Goal: Task Accomplishment & Management: Manage account settings

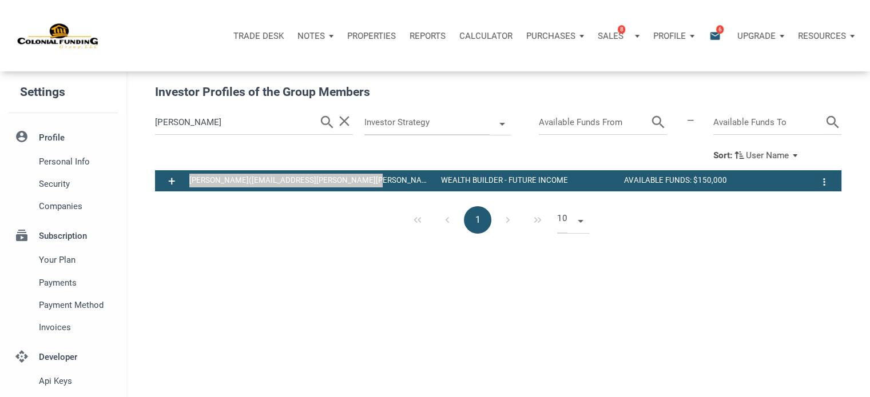
click at [670, 35] on p "Profile" at bounding box center [669, 36] width 33 height 10
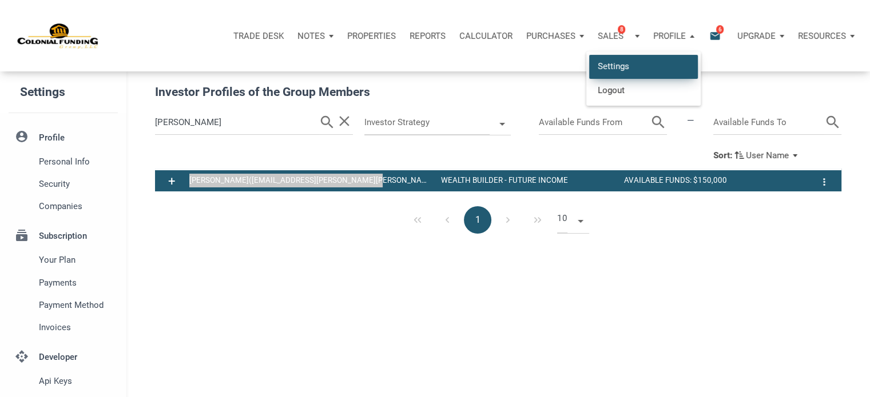
click at [608, 66] on link "Settings" at bounding box center [643, 66] width 109 height 23
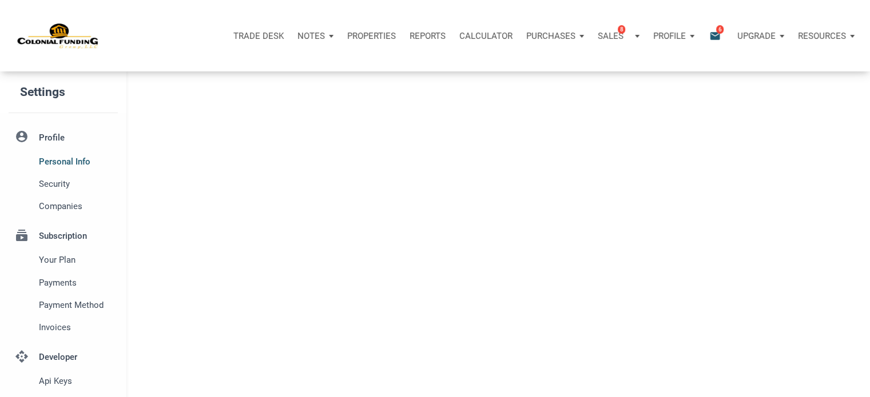
select select
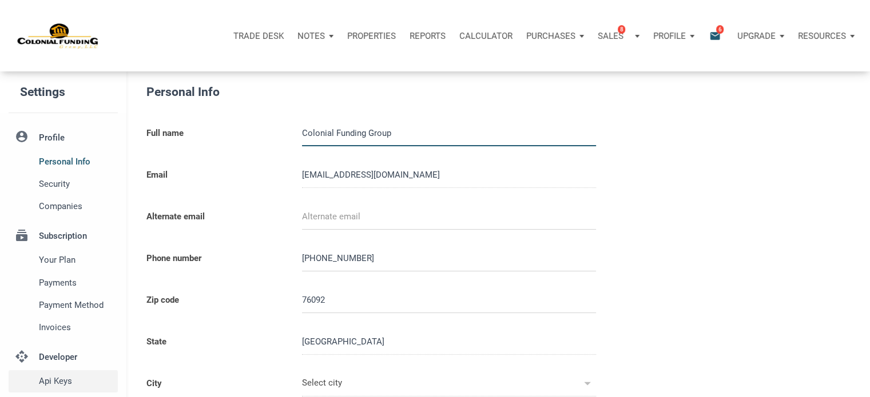
type input "SOUTHLAKE"
select select
type input "0000000"
select select
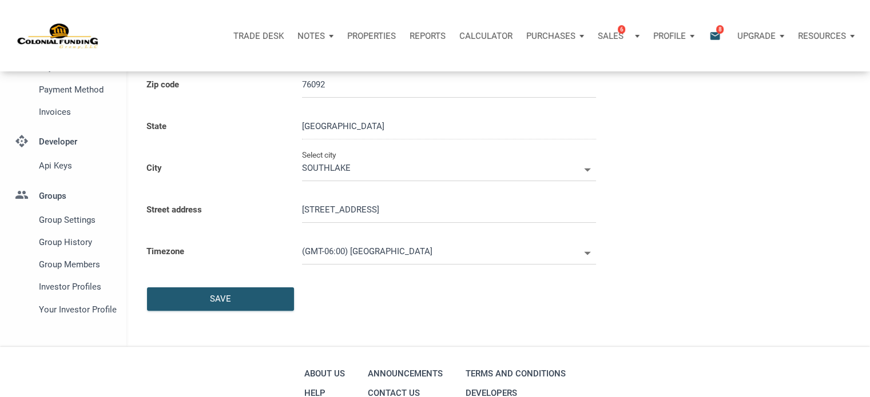
scroll to position [217, 0]
click at [76, 264] on span "Group Members" at bounding box center [76, 264] width 74 height 14
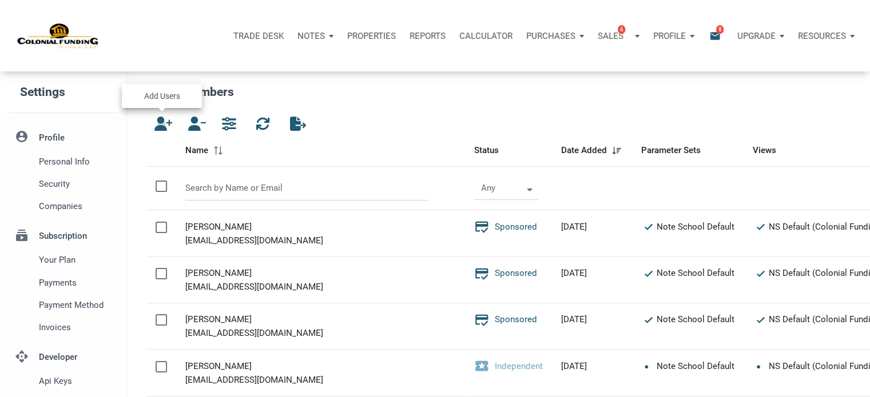
click at [162, 124] on icon "button" at bounding box center [161, 124] width 14 height 14
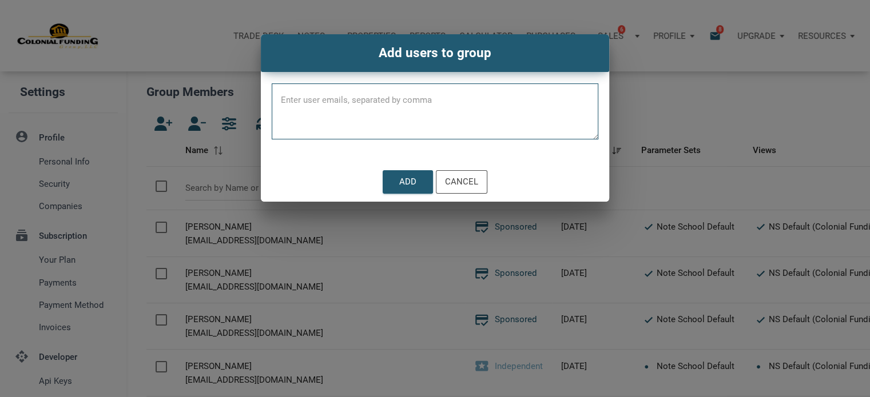
click at [325, 106] on textarea at bounding box center [435, 115] width 326 height 49
type textarea "[EMAIL_ADDRESS][DOMAIN_NAME]"
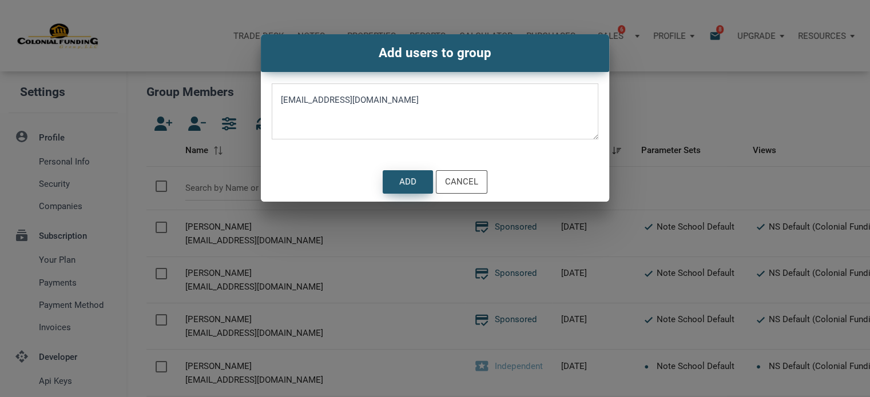
click at [401, 178] on div "Add" at bounding box center [407, 182] width 17 height 13
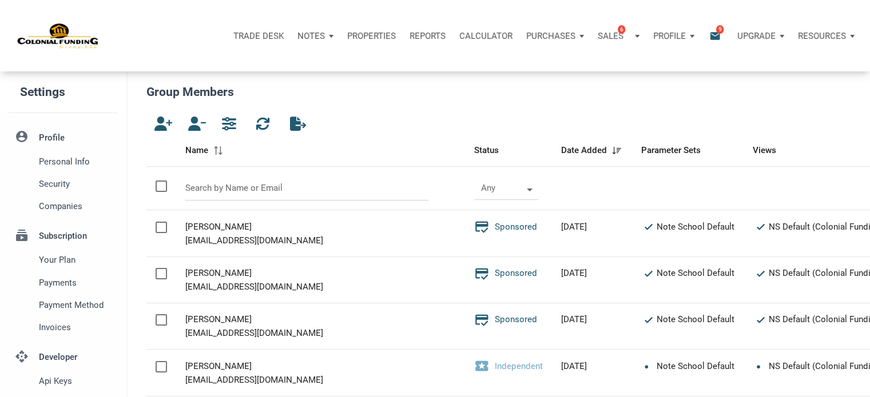
click at [805, 15] on div "Trade Desk Notes Dashboard Transactions Properties Reports Calculator Purchases…" at bounding box center [439, 35] width 861 height 71
click at [309, 31] on p "Notes" at bounding box center [310, 36] width 27 height 10
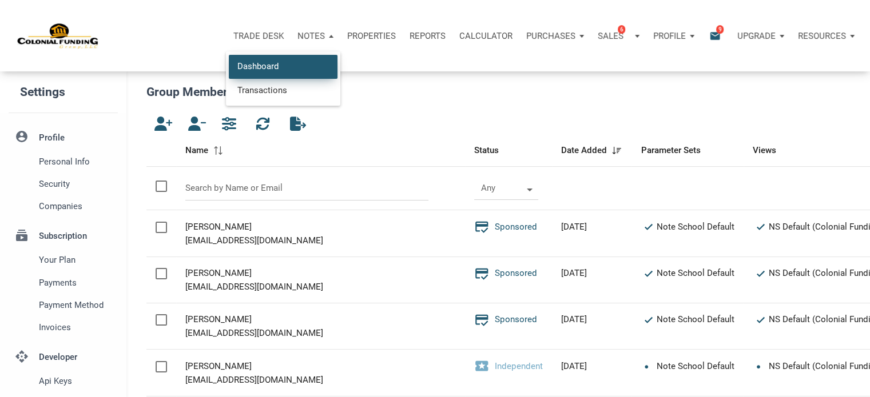
click at [259, 66] on link "Dashboard" at bounding box center [283, 66] width 109 height 23
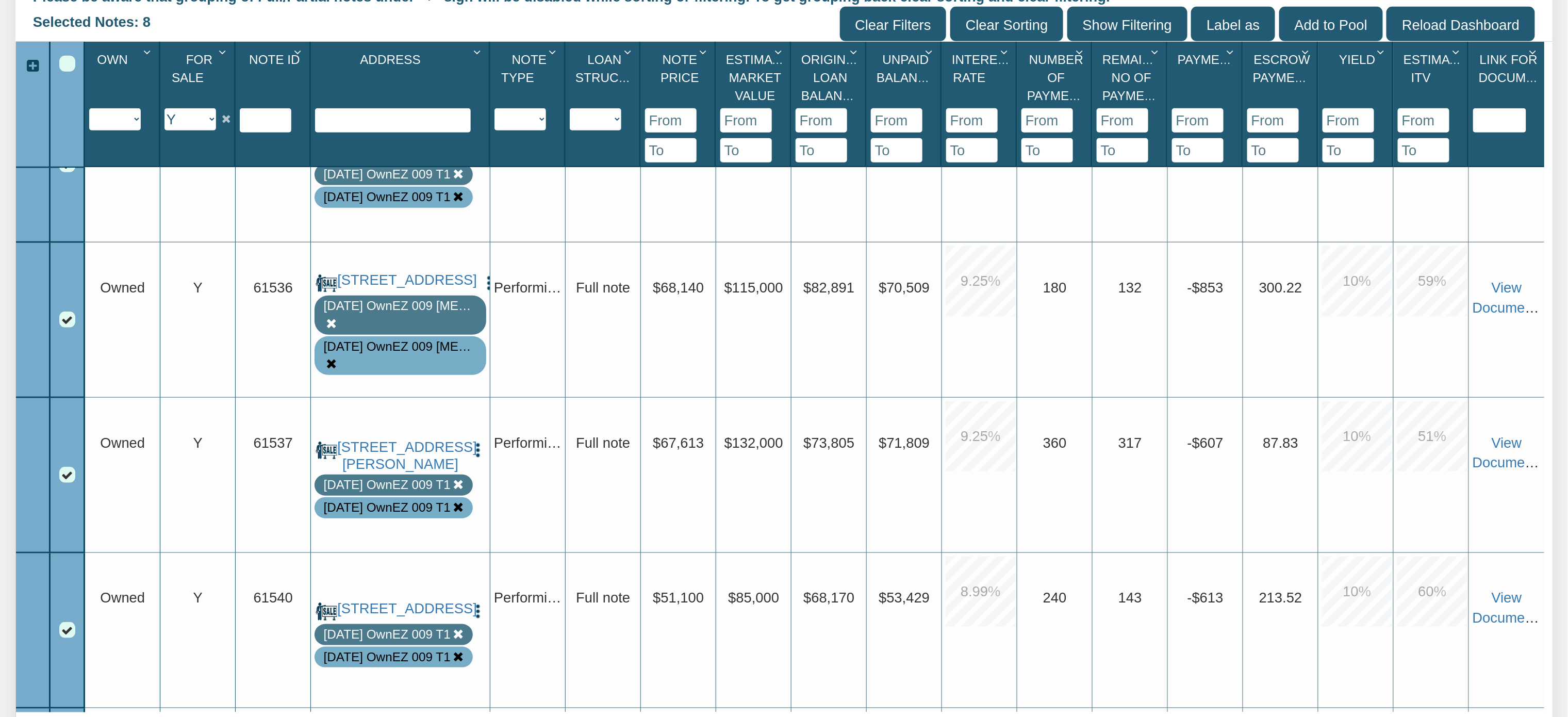
scroll to position [427, 0]
